Goal: Task Accomplishment & Management: Use online tool/utility

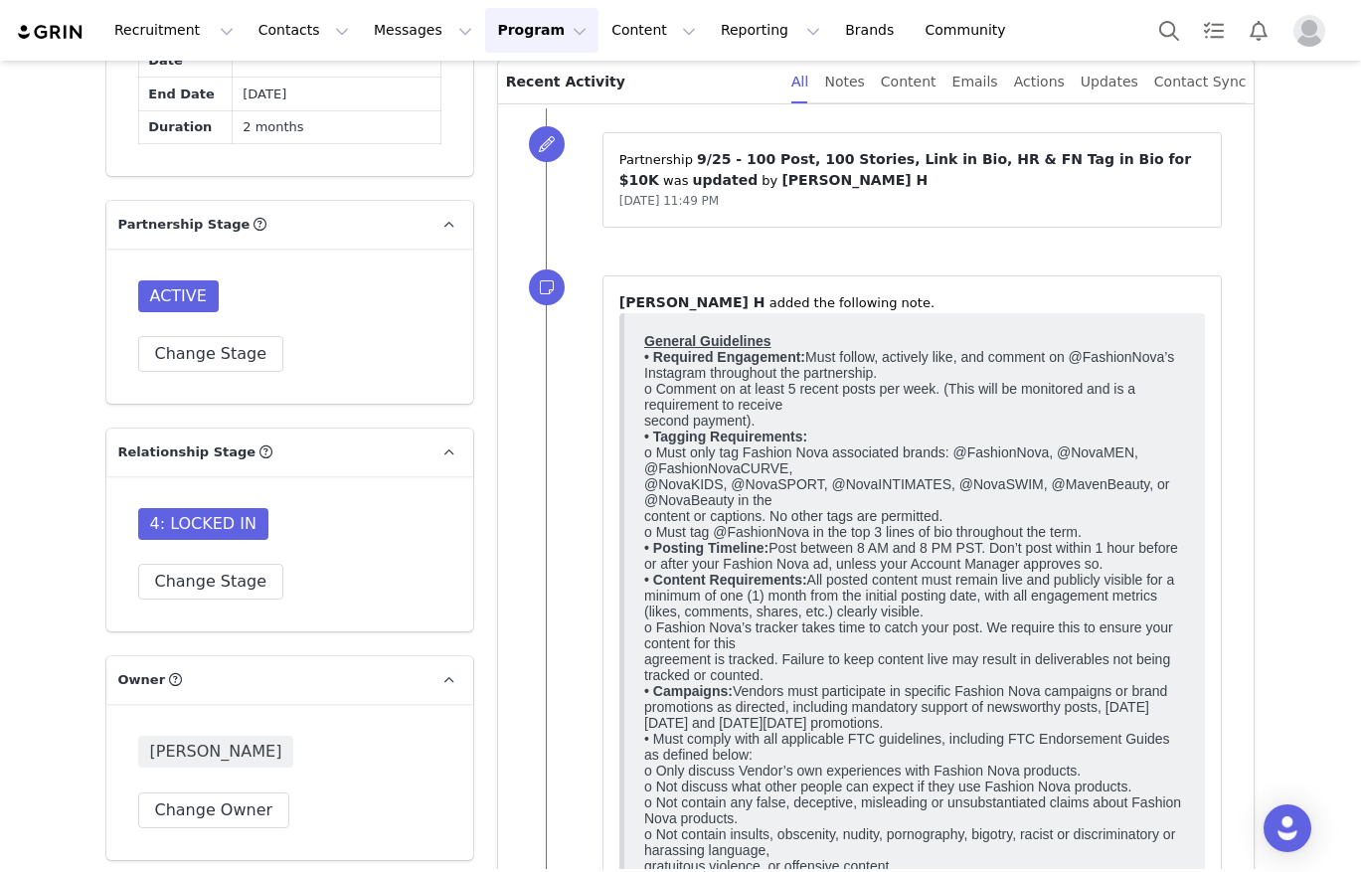
scroll to position [1498, 0]
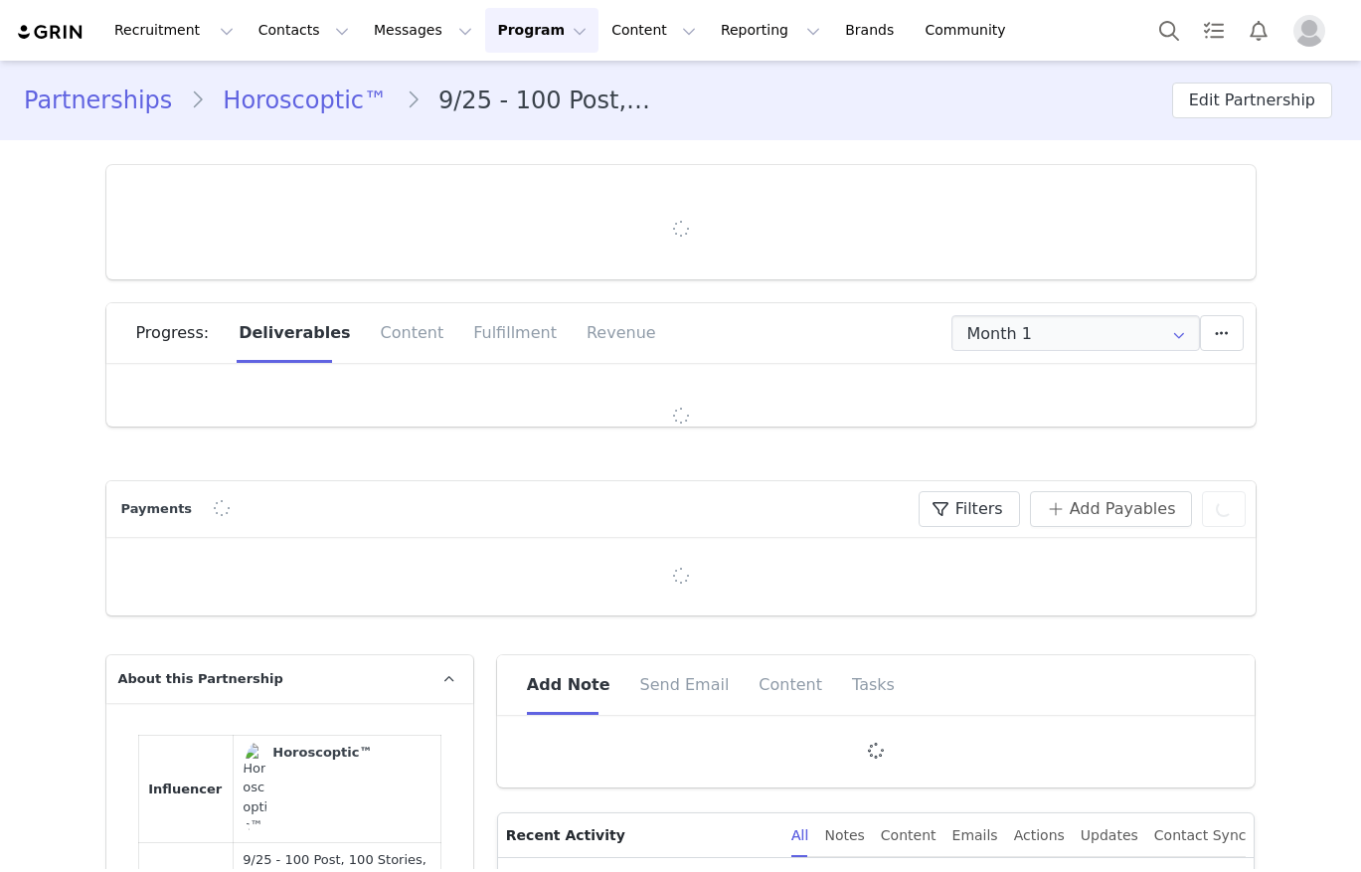
type input "+1 ([GEOGRAPHIC_DATA])"
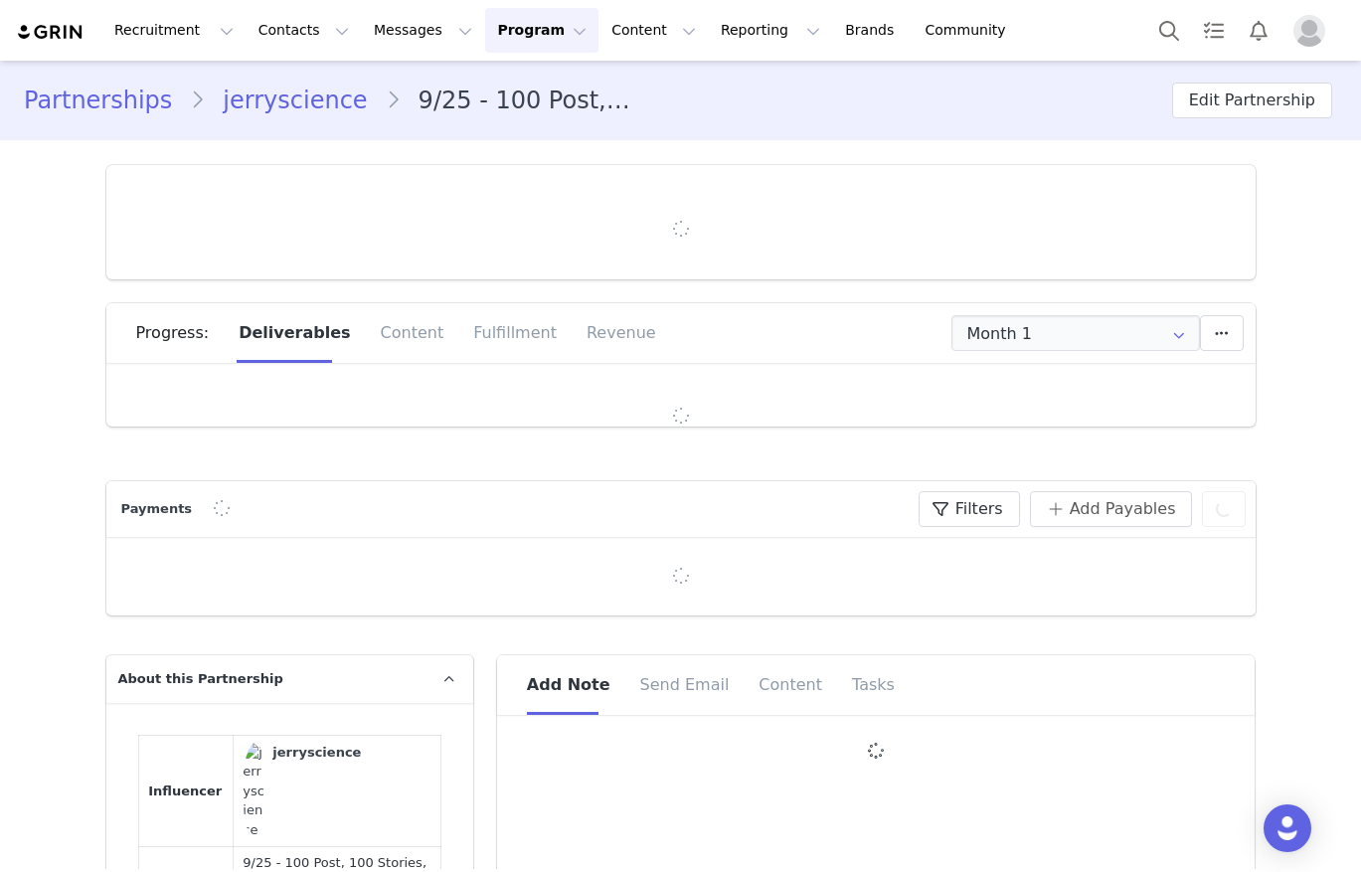
type input "+1 ([GEOGRAPHIC_DATA])"
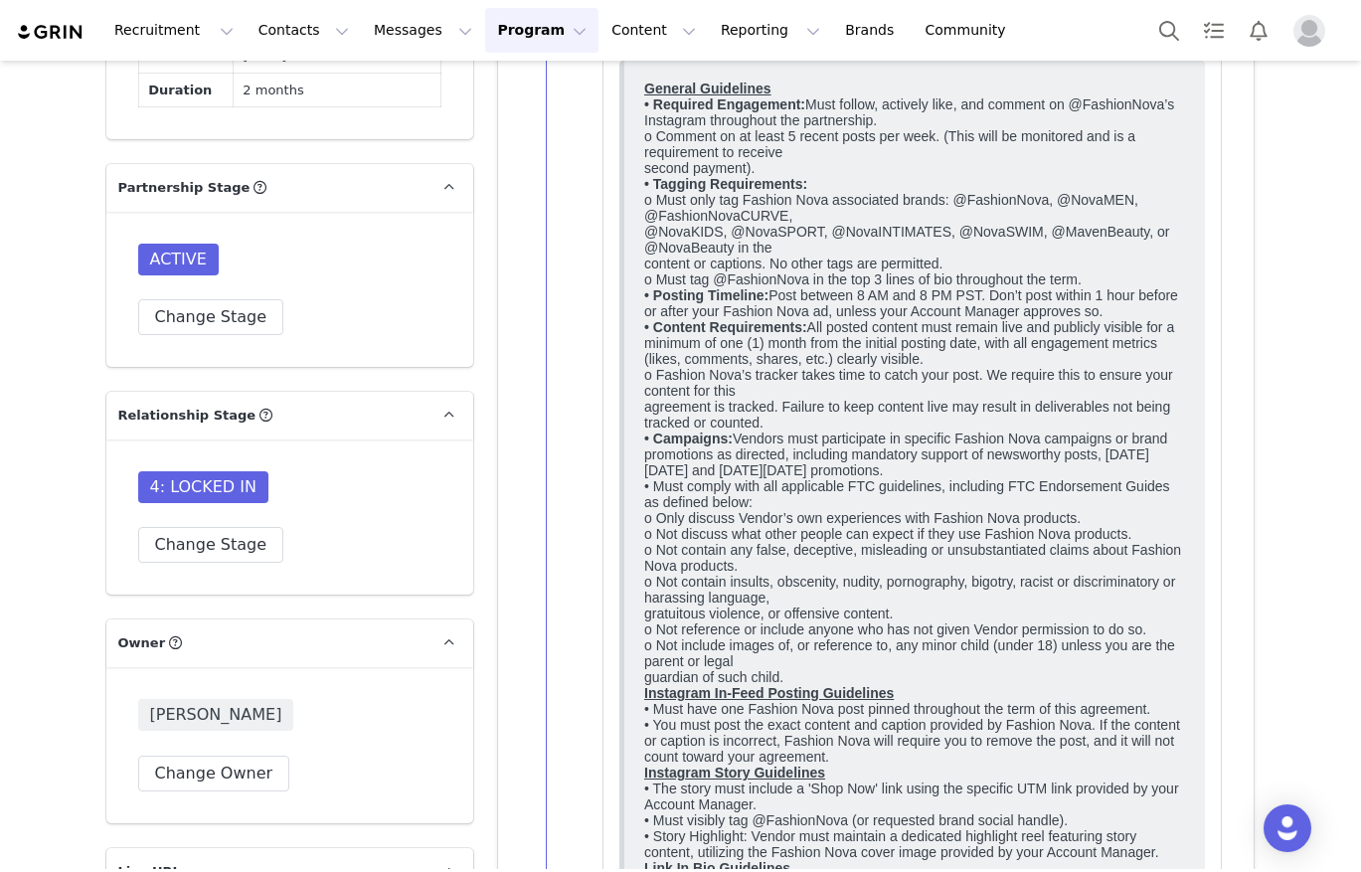
scroll to position [1589, 0]
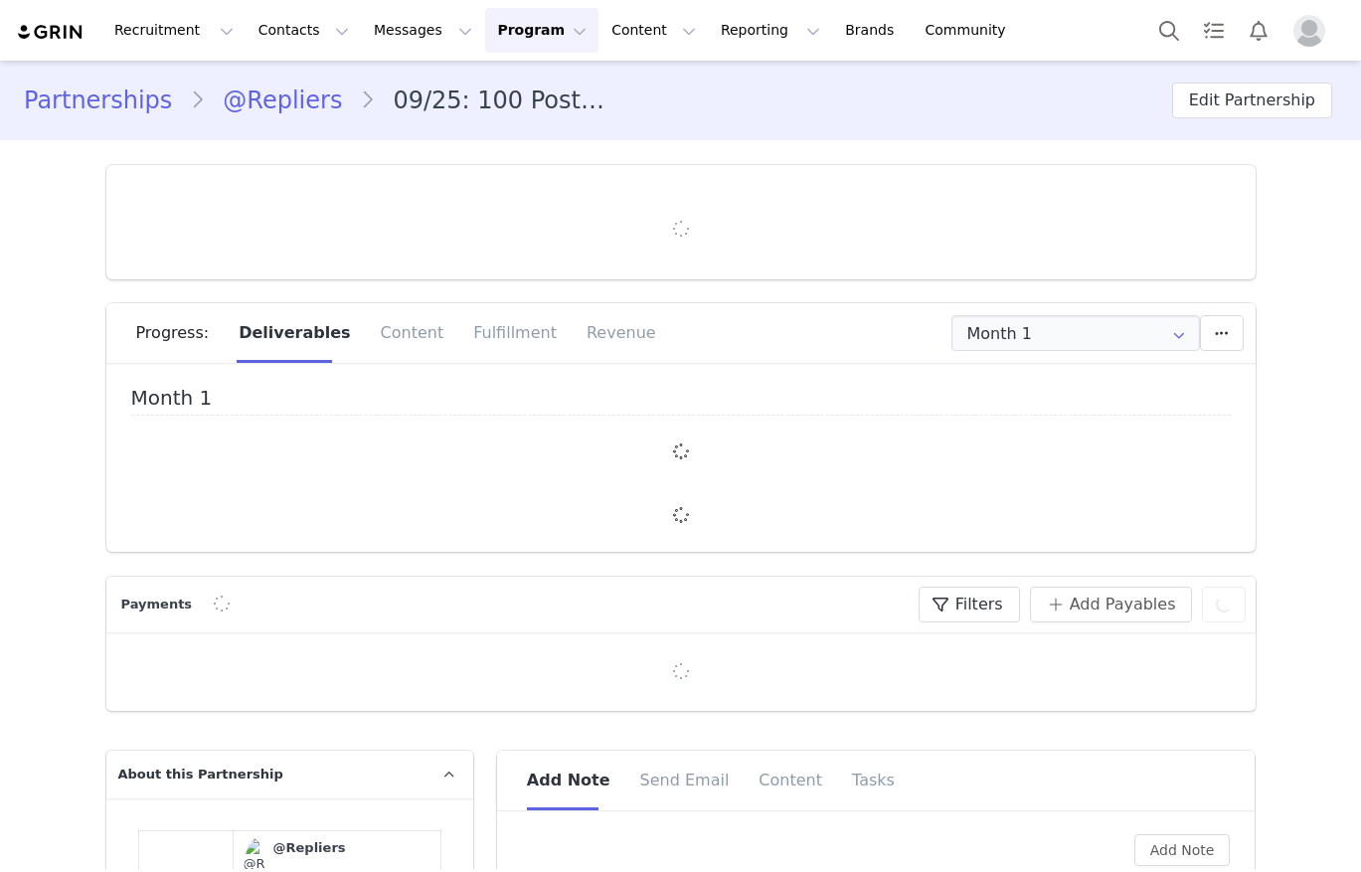
type input "+1 ([GEOGRAPHIC_DATA])"
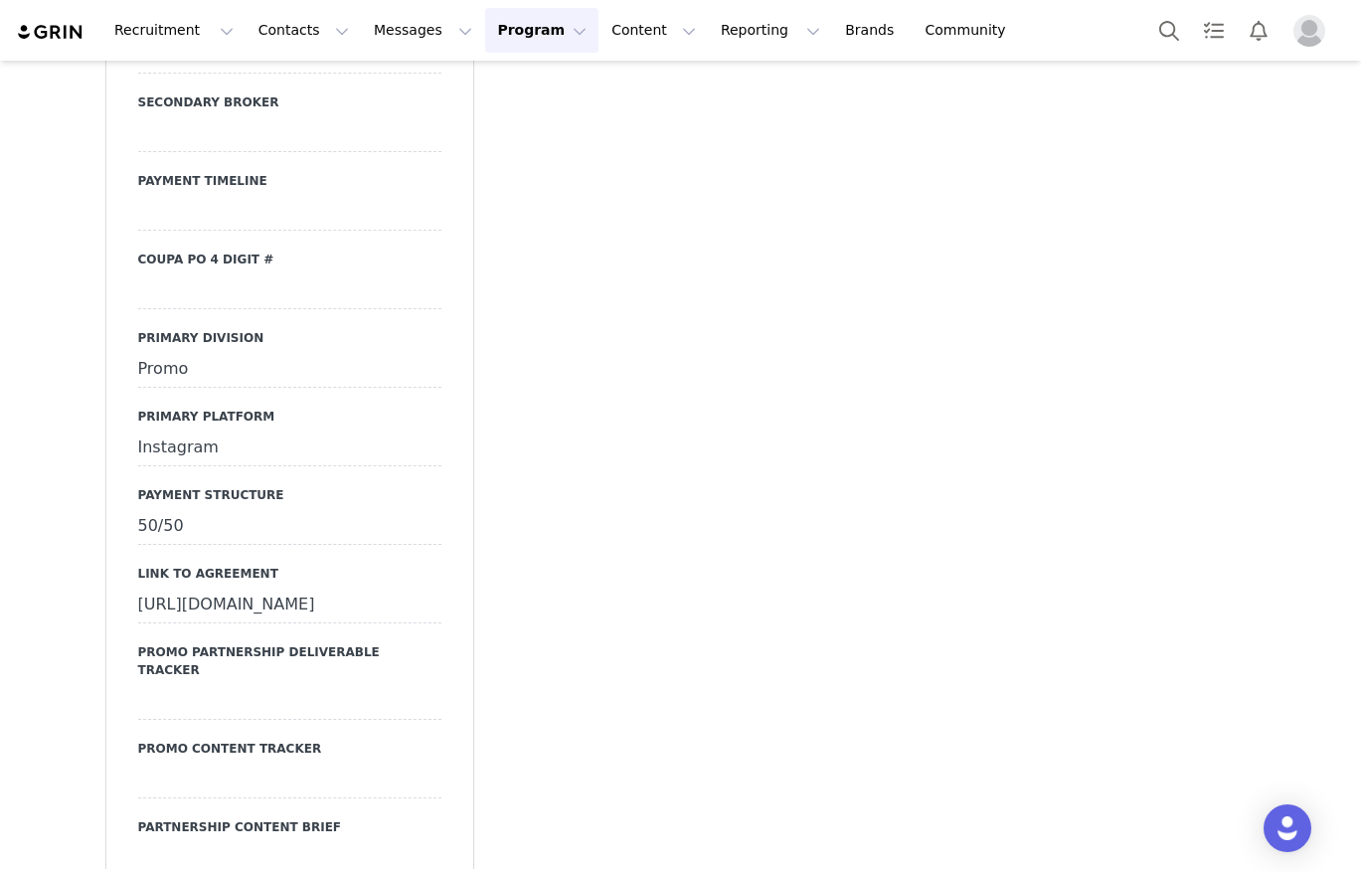
scroll to position [6673, 0]
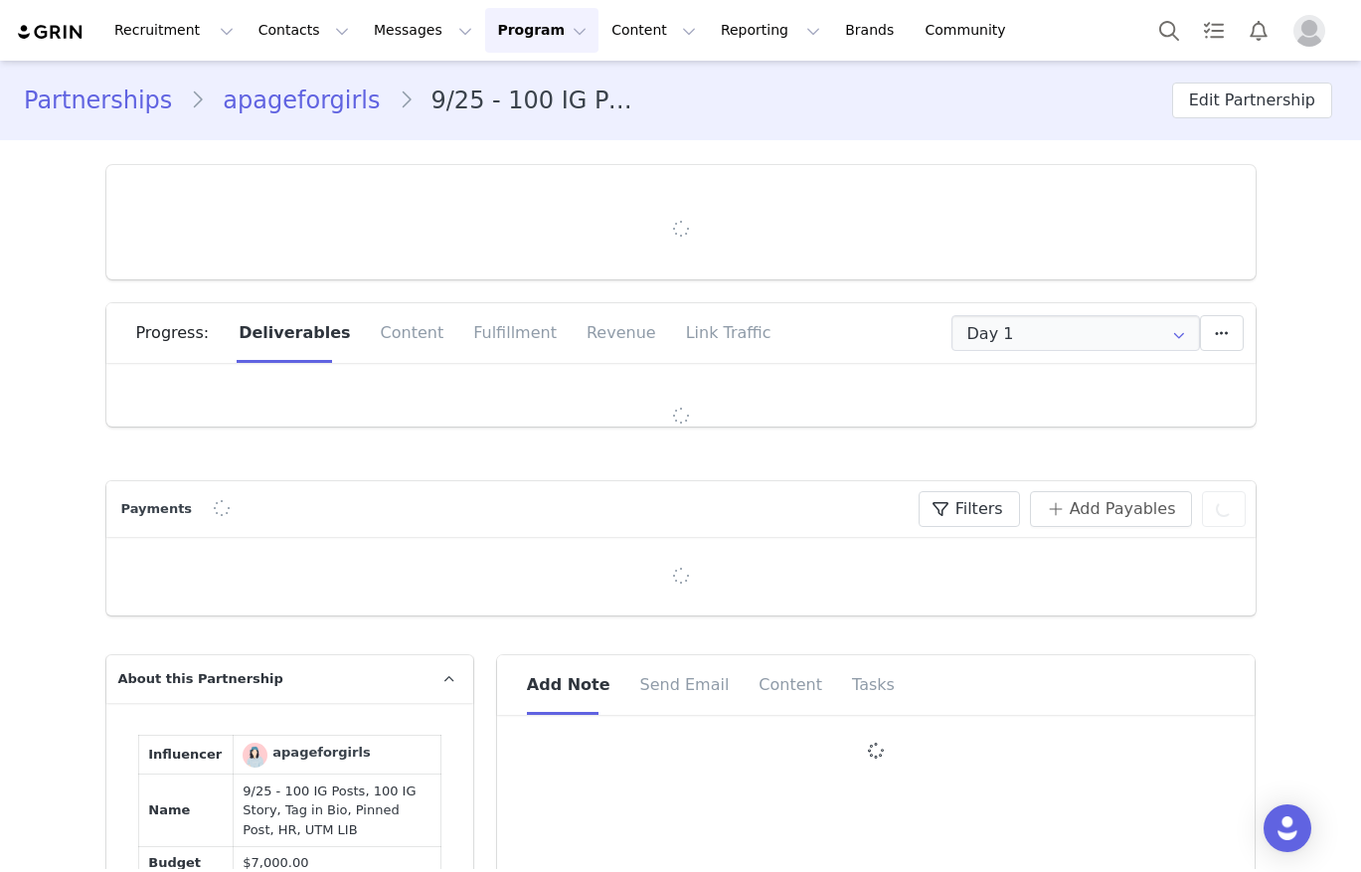
type input "+1 ([GEOGRAPHIC_DATA])"
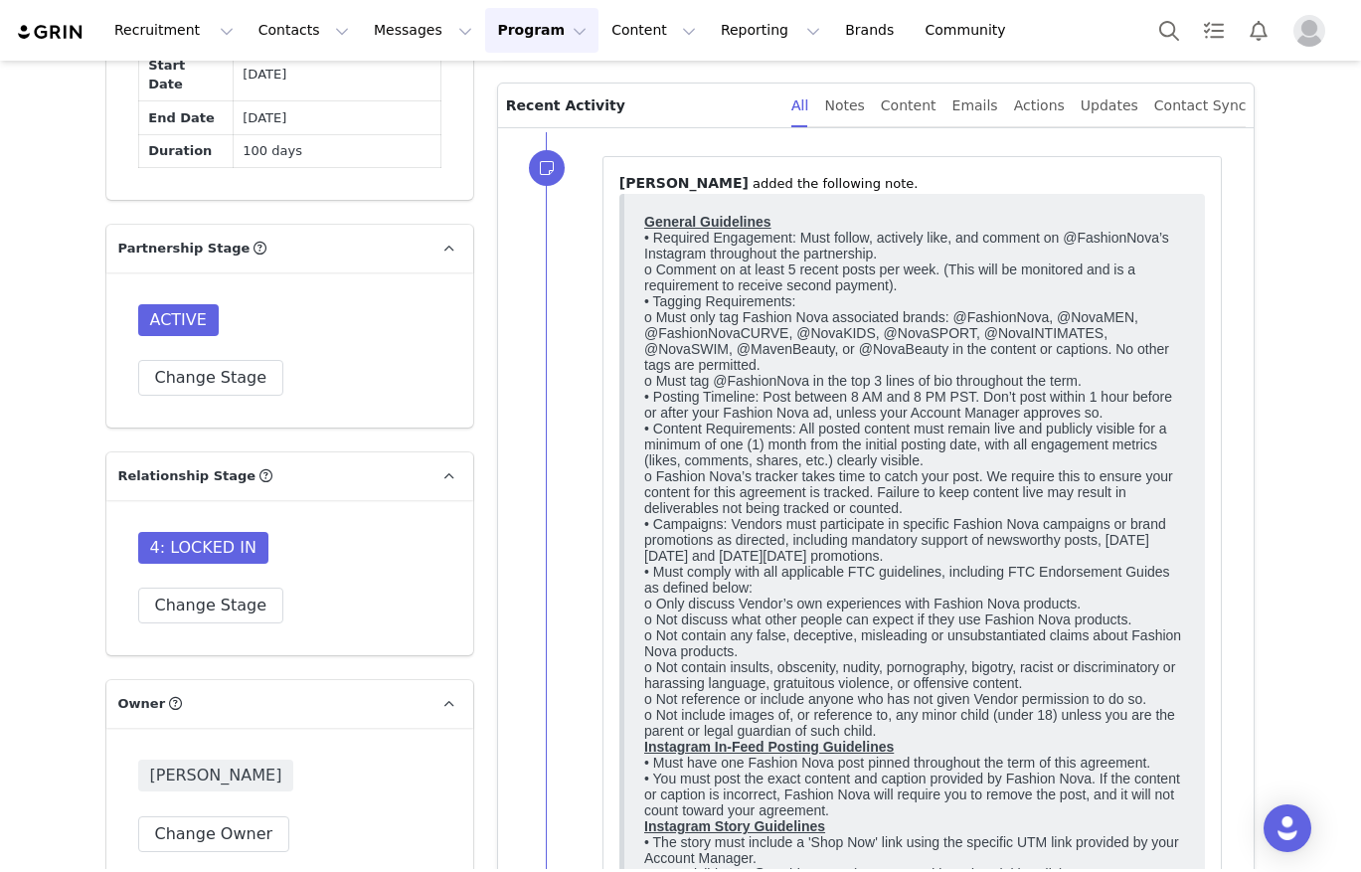
scroll to position [1597, 0]
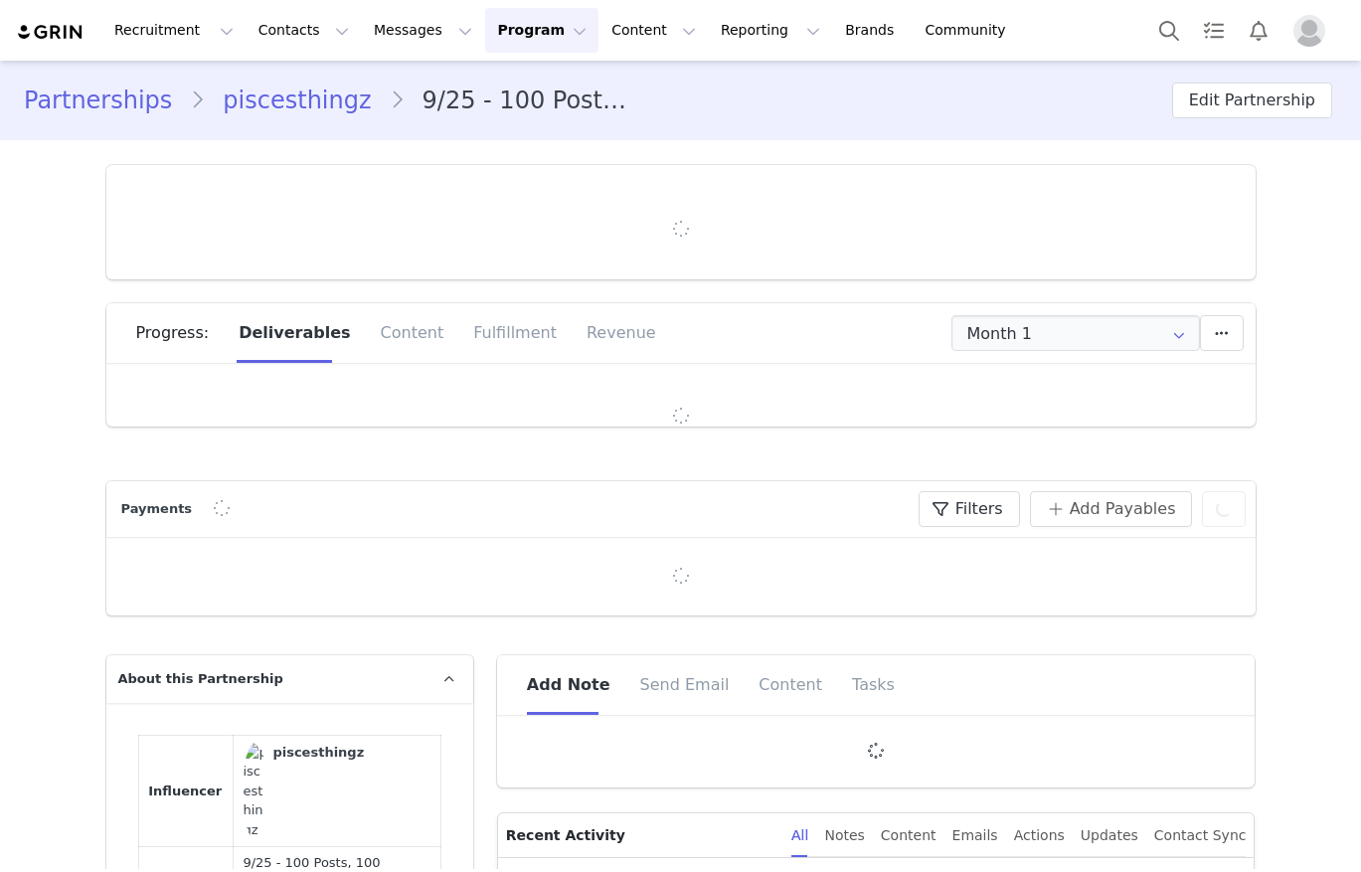
type input "+1 ([GEOGRAPHIC_DATA])"
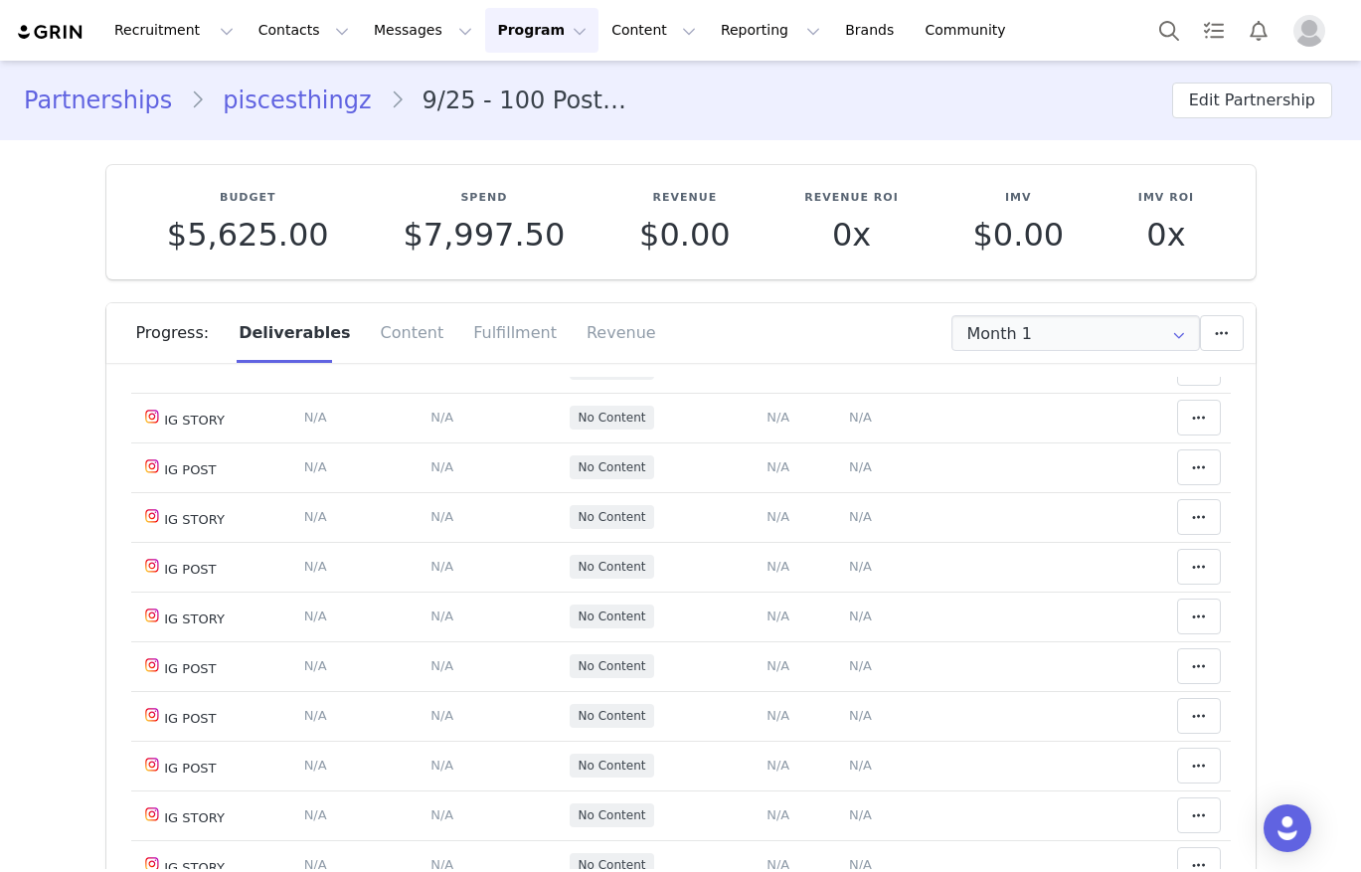
drag, startPoint x: 853, startPoint y: 60, endPoint x: 593, endPoint y: 1, distance: 267.0
click at [829, 57] on div "Recruitment Recruitment Creator Search Curated Lists Landing Pages Web Extensio…" at bounding box center [680, 30] width 1361 height 61
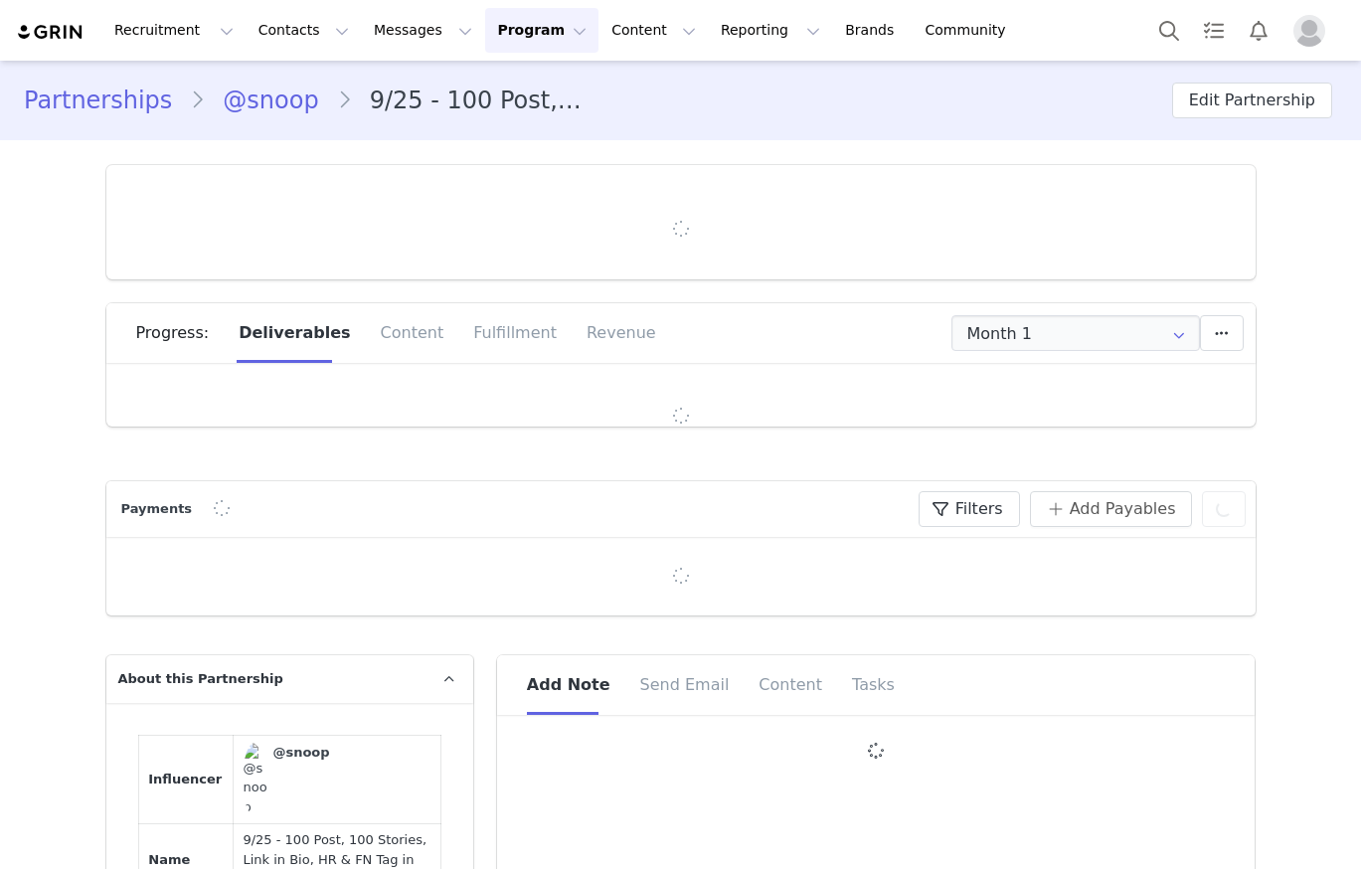
type input "+1 ([GEOGRAPHIC_DATA])"
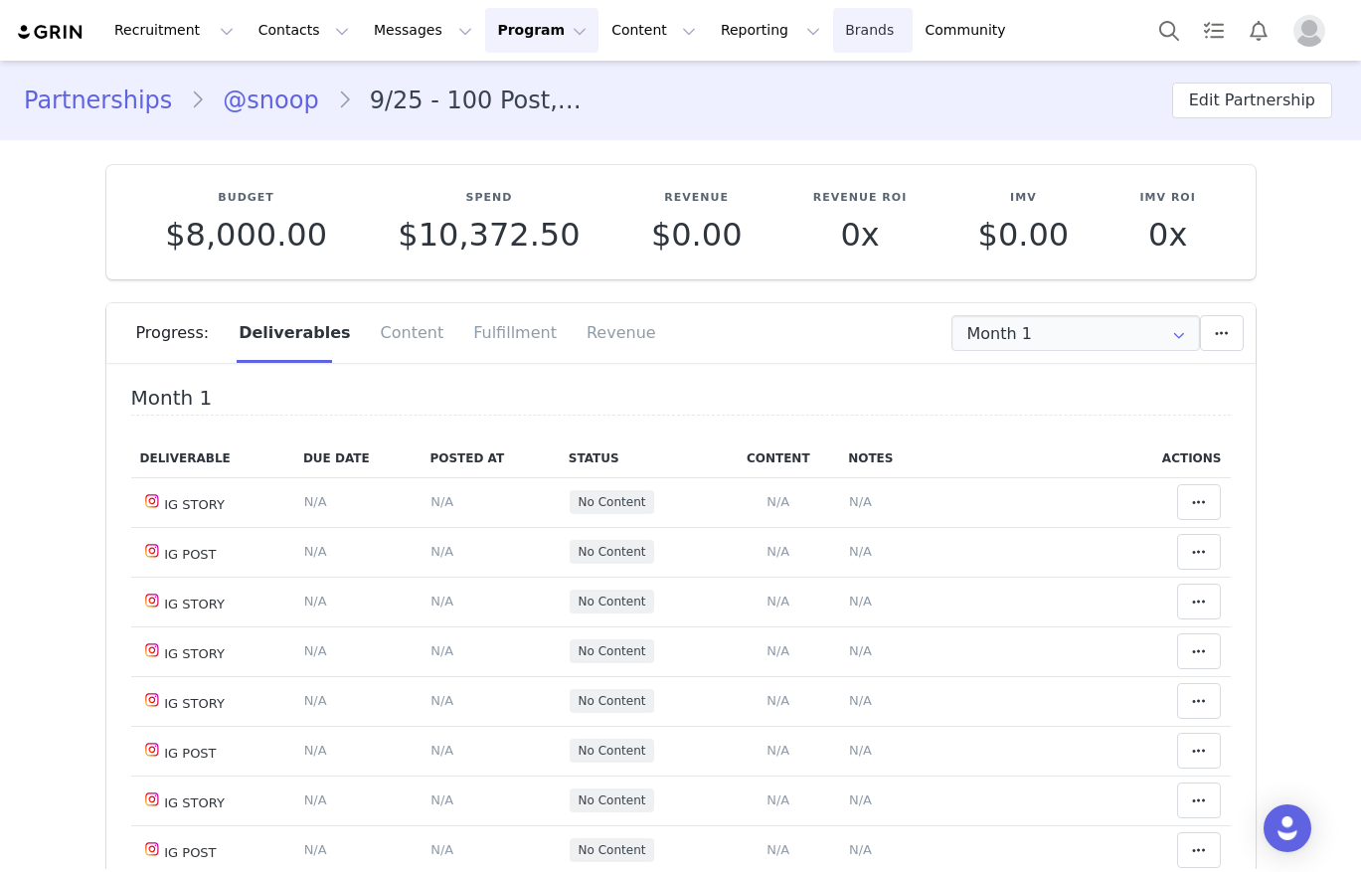
drag, startPoint x: 925, startPoint y: 108, endPoint x: 824, endPoint y: 22, distance: 132.5
click at [880, 74] on div "Partnerships @snoop 9/25 - 100 Post, 100 Stories, Link in Bio, HR & FN Tag in B…" at bounding box center [680, 101] width 1361 height 68
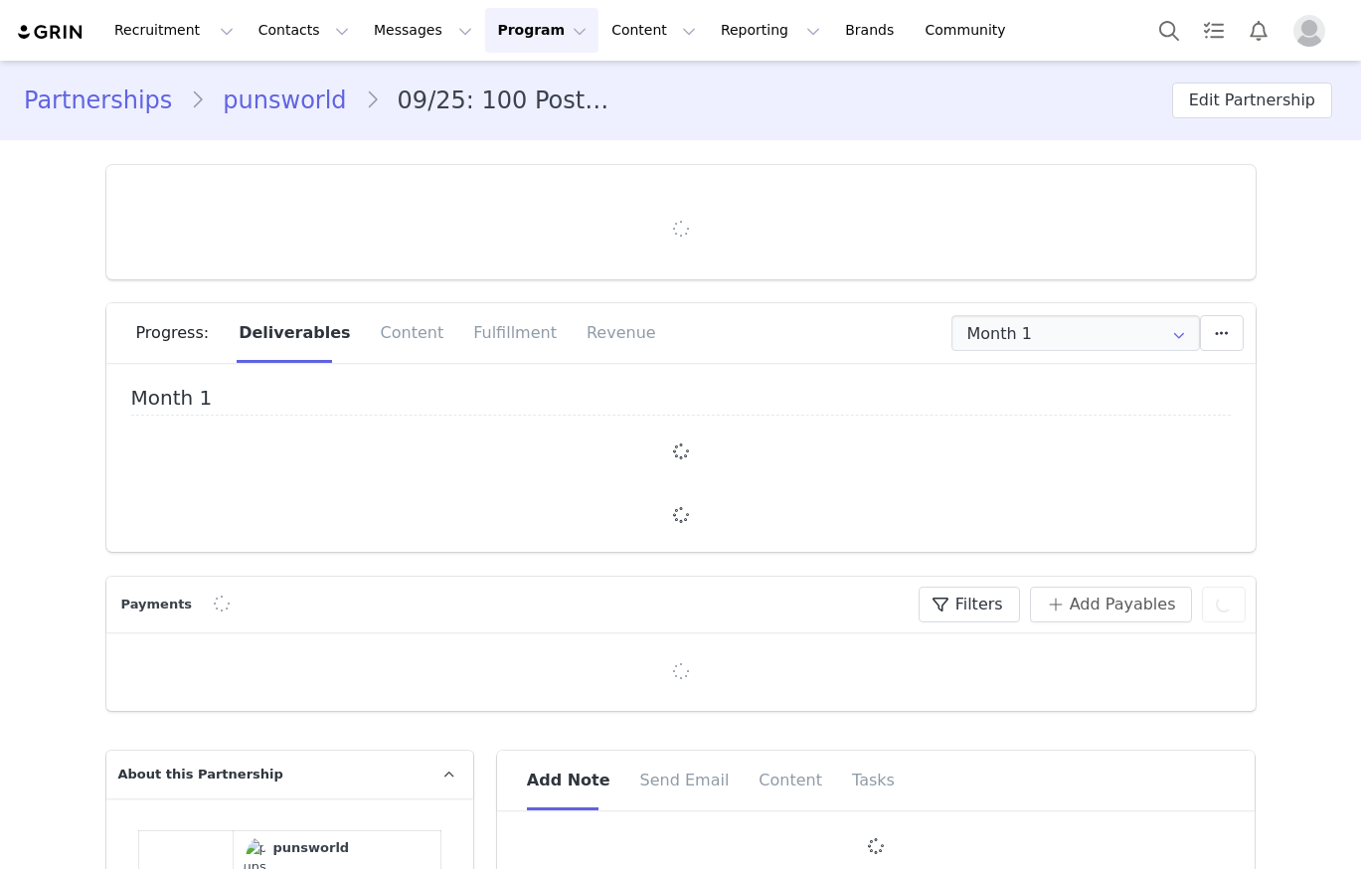
type input "+1 ([GEOGRAPHIC_DATA])"
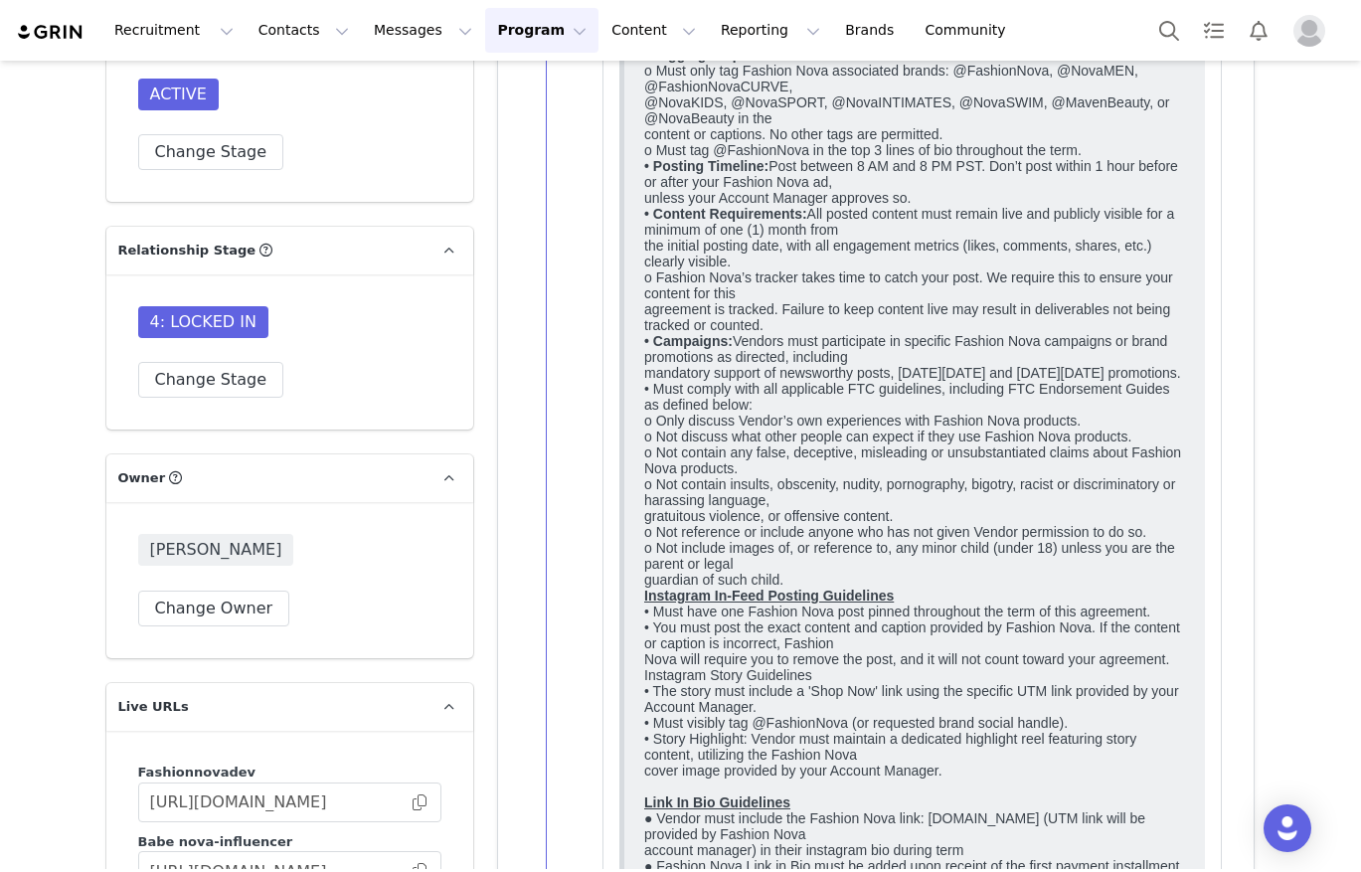
scroll to position [1437, 0]
